Goal: Book appointment/travel/reservation

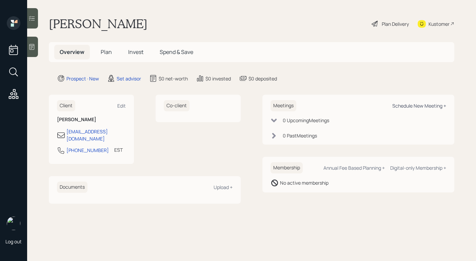
click at [404, 105] on div "Schedule New Meeting +" at bounding box center [419, 105] width 54 height 6
select select "round-[PERSON_NAME]"
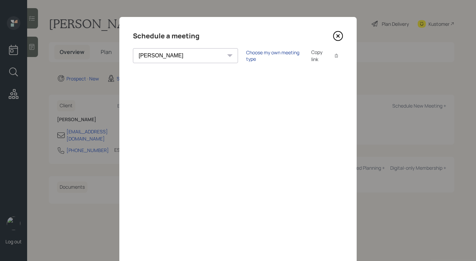
click at [246, 55] on div "Choose my own meeting type" at bounding box center [274, 55] width 57 height 13
click at [337, 36] on icon at bounding box center [338, 36] width 10 height 10
